Goal: Navigation & Orientation: Find specific page/section

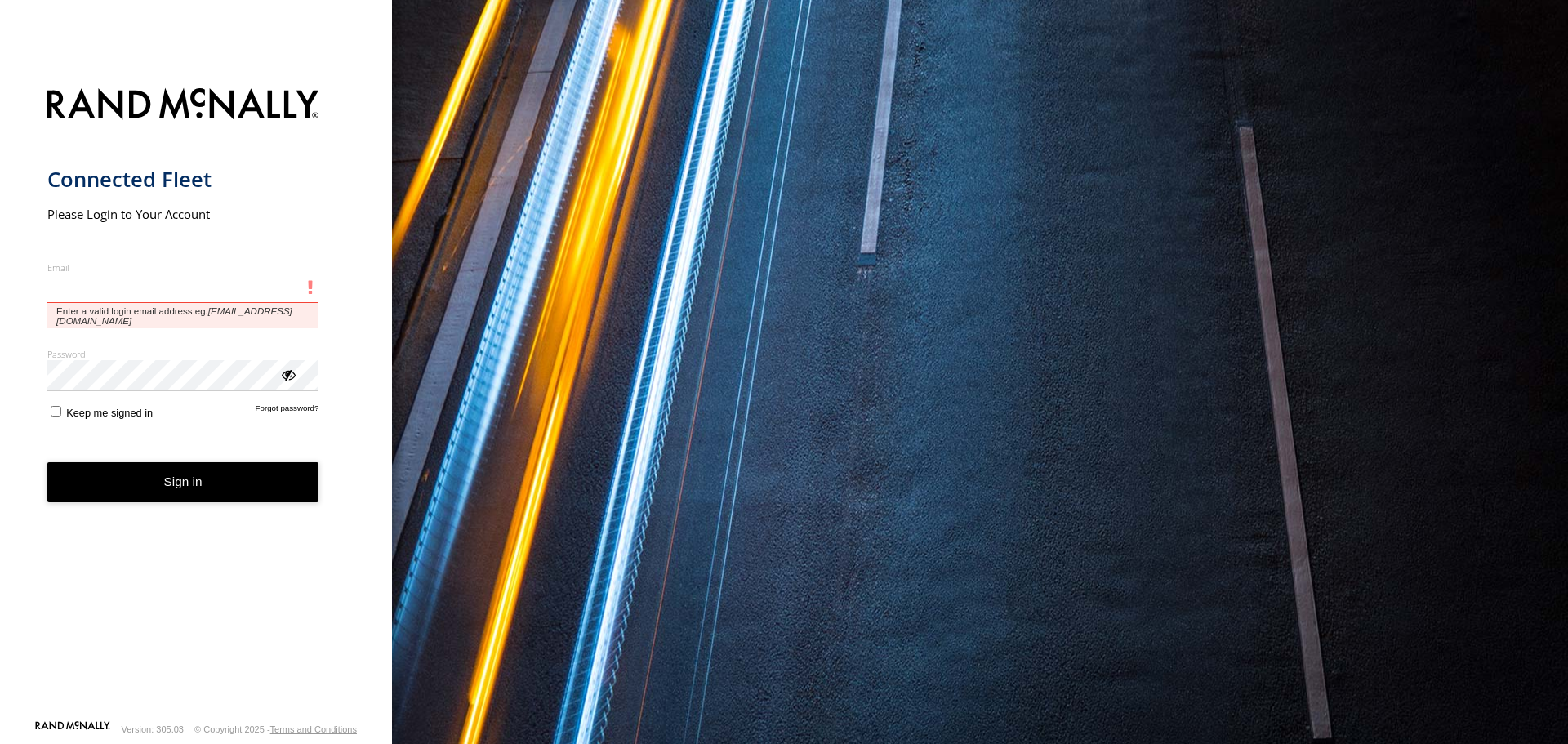
type input "**********"
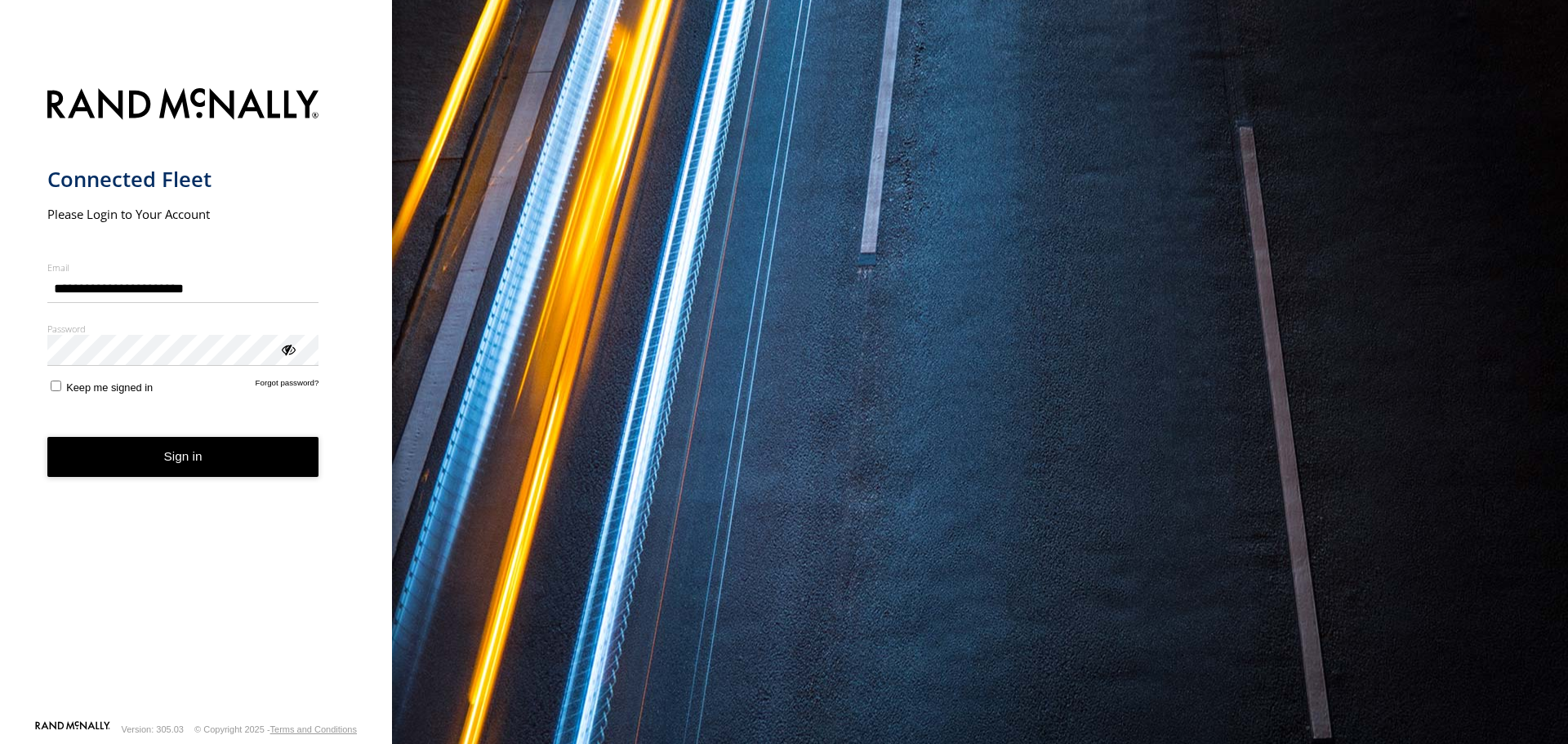
click at [89, 450] on button "Sign in" at bounding box center [183, 457] width 272 height 40
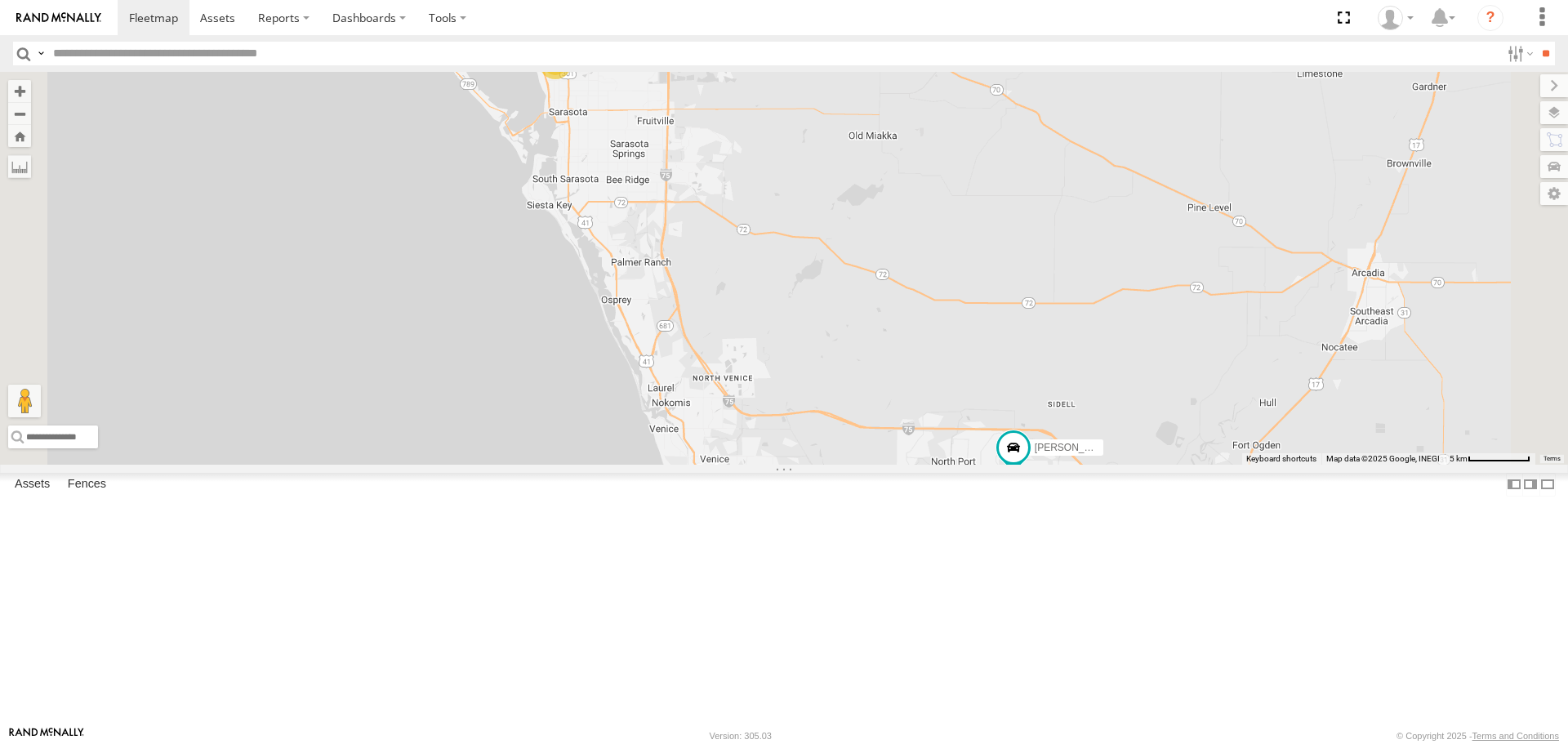
click at [1560, 111] on label at bounding box center [1554, 113] width 28 height 23
click at [0, 0] on span "Basemaps" at bounding box center [0, 0] width 0 height 0
click at [0, 0] on span "Roadmap" at bounding box center [0, 0] width 0 height 0
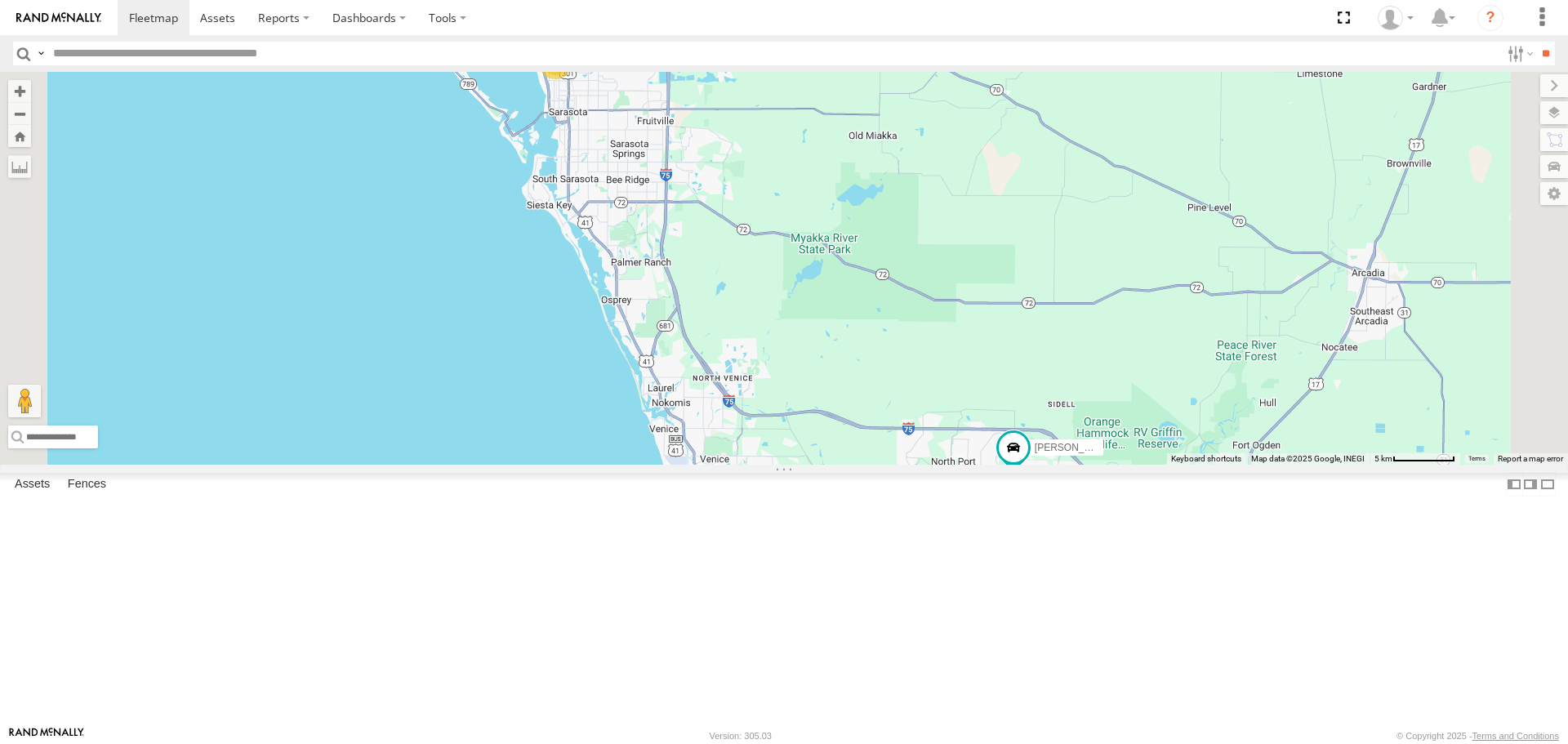
click at [0, 0] on span "Overlays" at bounding box center [0, 0] width 0 height 0
click at [0, 0] on span "Traffic" at bounding box center [0, 0] width 0 height 0
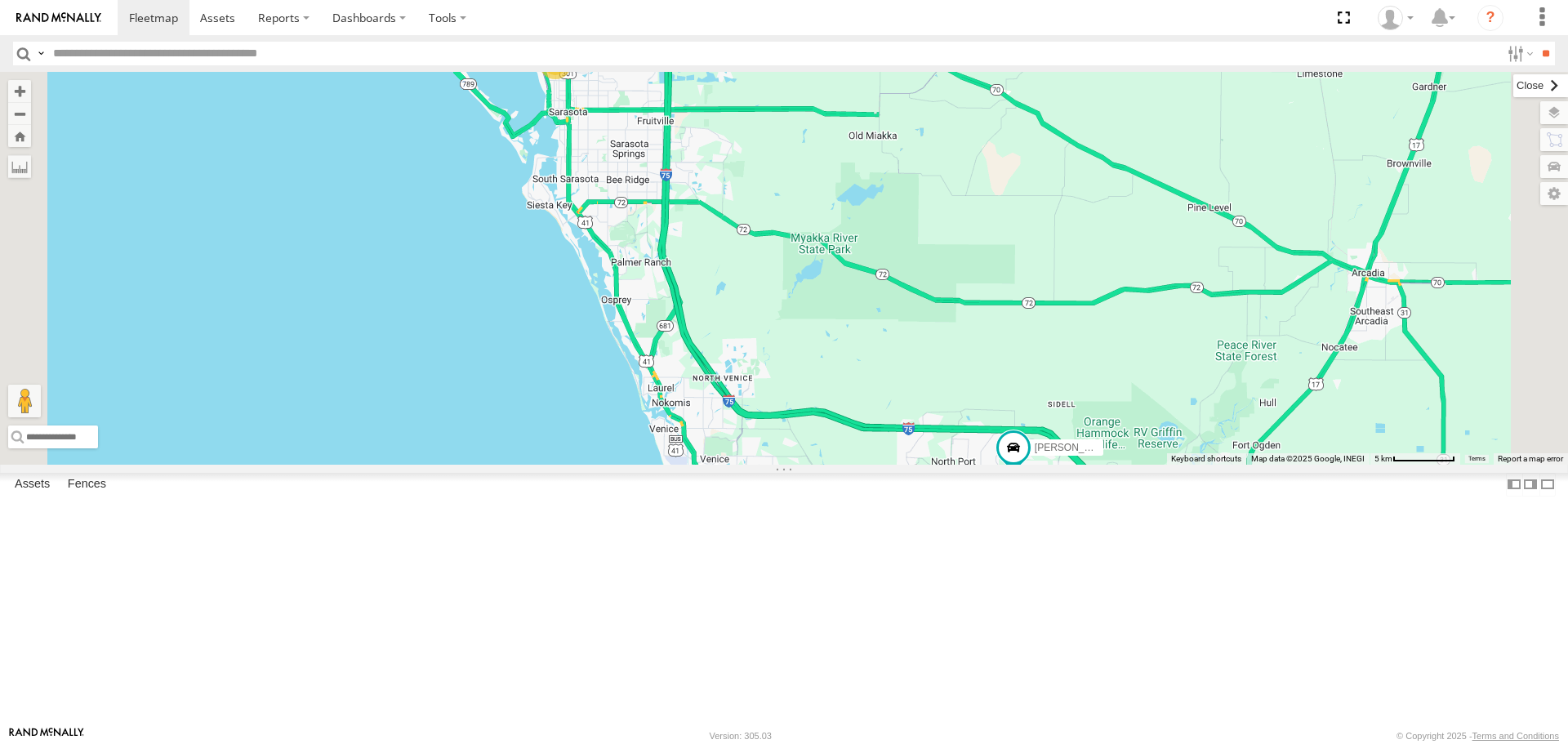
click at [1513, 89] on label at bounding box center [1540, 86] width 55 height 23
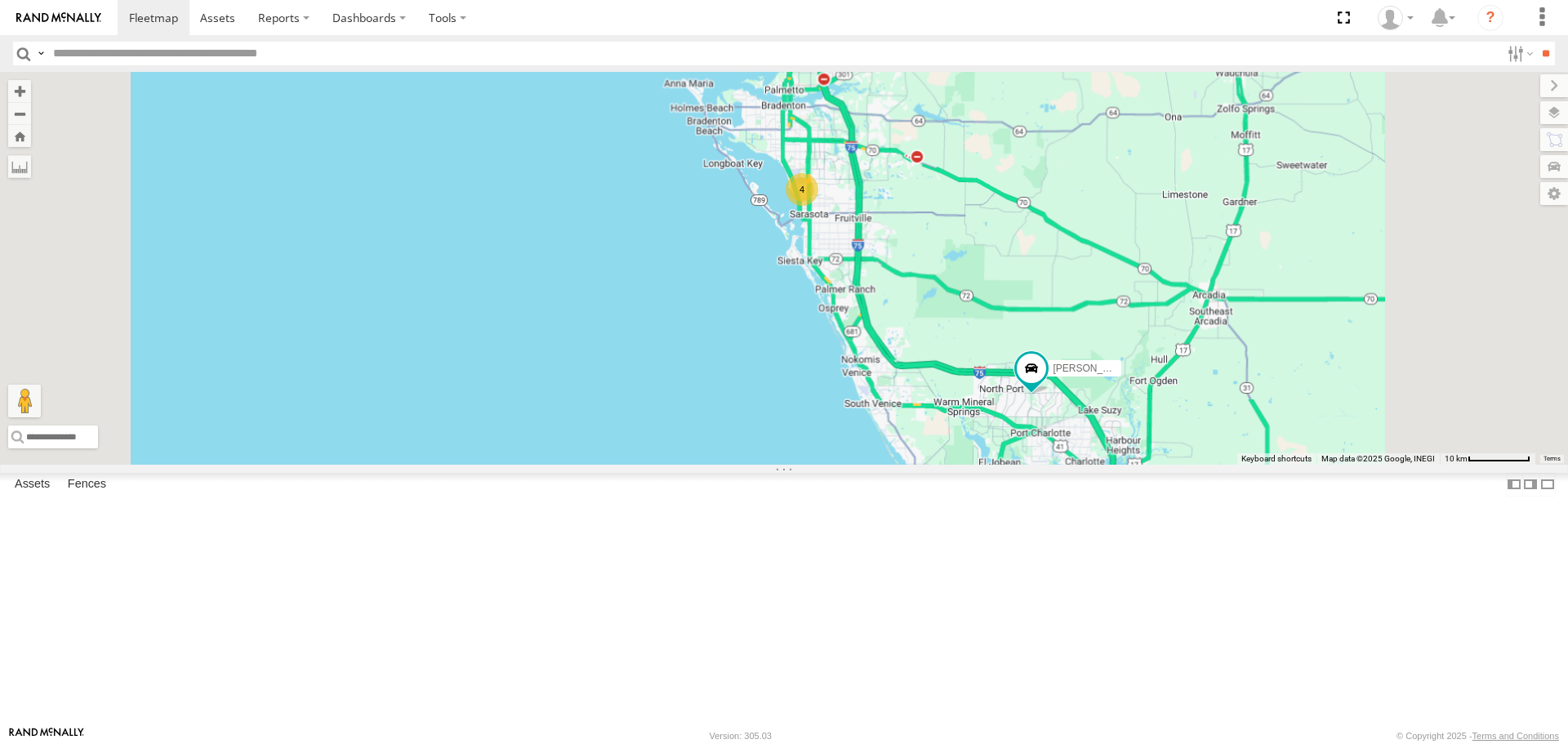
drag, startPoint x: 1297, startPoint y: 279, endPoint x: 1260, endPoint y: 389, distance: 116.1
click at [1260, 389] on div "[PERSON_NAME] 4" at bounding box center [784, 268] width 1568 height 392
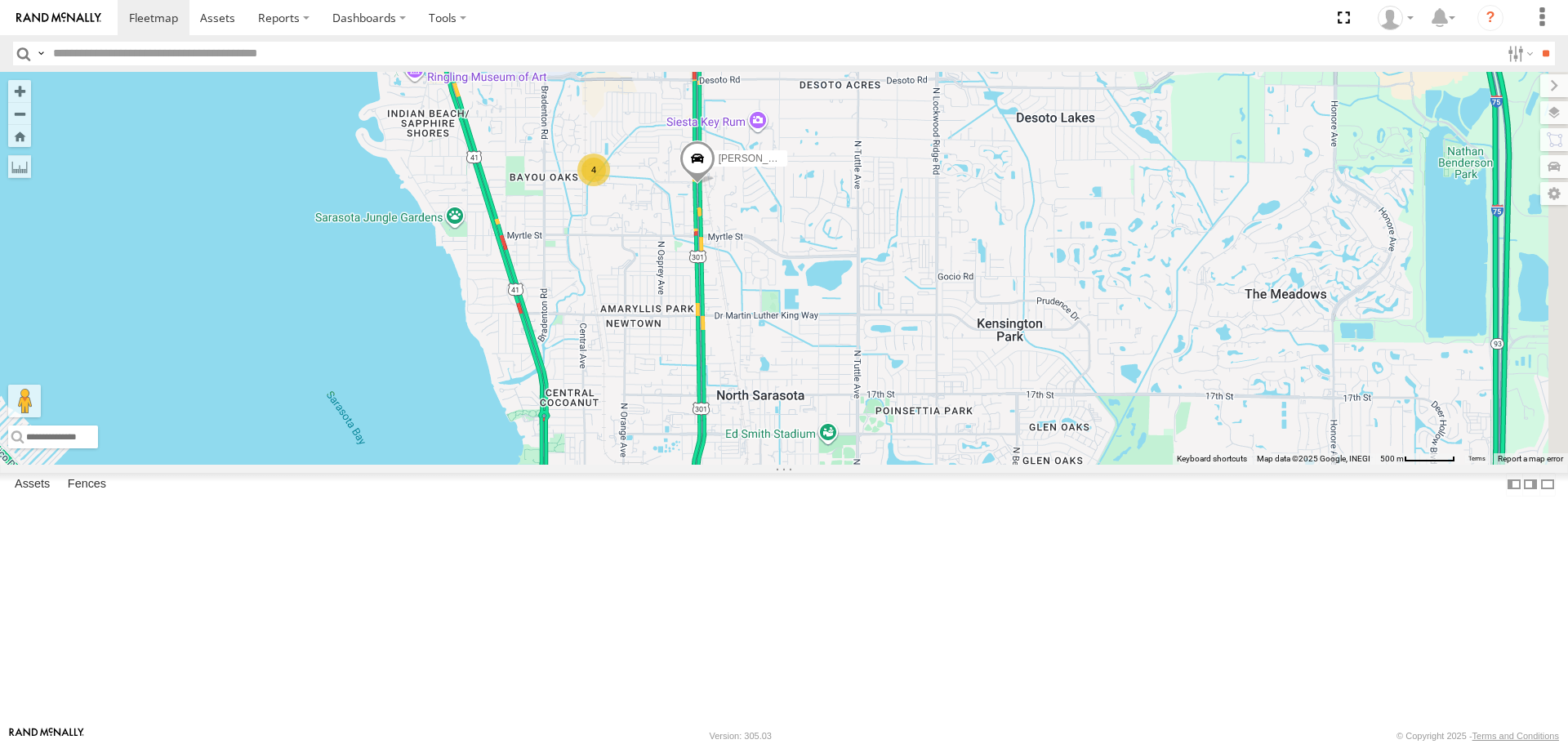
drag, startPoint x: 942, startPoint y: 560, endPoint x: 802, endPoint y: 466, distance: 168.6
click at [802, 464] on div "[PERSON_NAME] 4" at bounding box center [784, 268] width 1568 height 392
